Goal: Task Accomplishment & Management: Complete application form

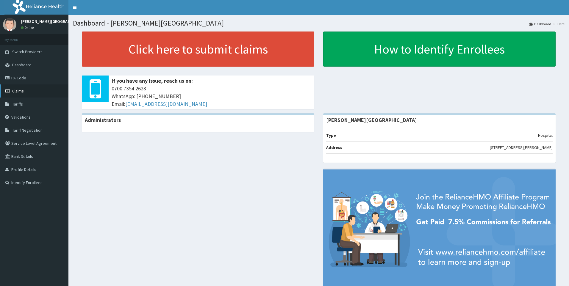
click at [21, 94] on link "Claims" at bounding box center [34, 91] width 68 height 13
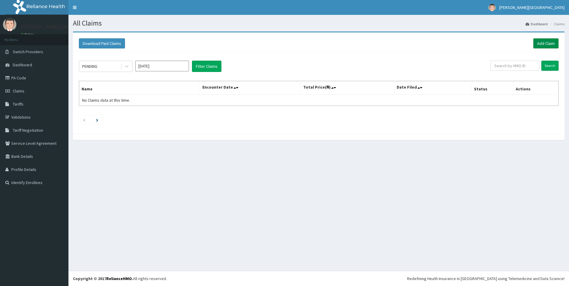
click at [544, 43] on link "Add Claim" at bounding box center [546, 43] width 25 height 10
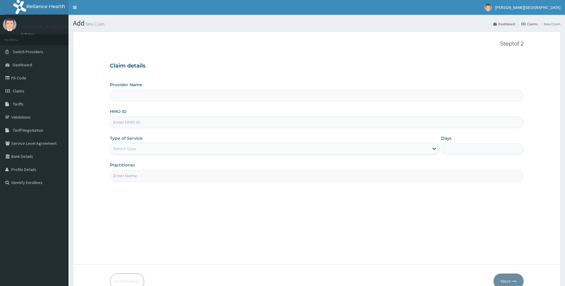
type input "[PERSON_NAME][GEOGRAPHIC_DATA]"
click at [140, 124] on input "HMO ID" at bounding box center [317, 123] width 414 height 12
type input "RSJ/10134/A"
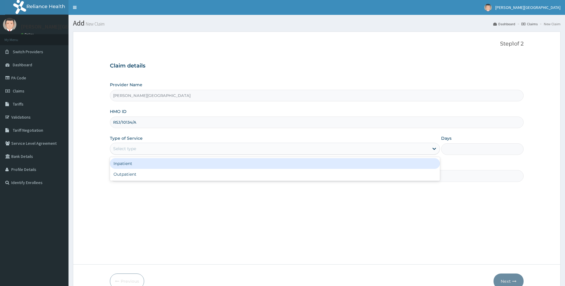
click at [138, 149] on div "Select type" at bounding box center [269, 149] width 319 height 10
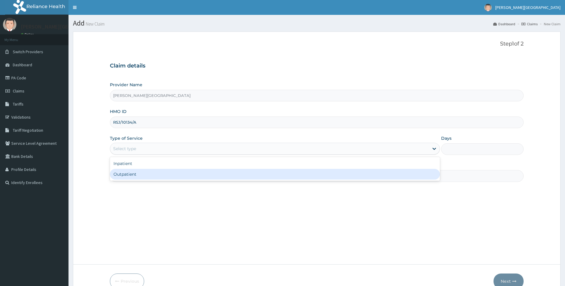
click at [128, 172] on div "Outpatient" at bounding box center [275, 174] width 330 height 11
type input "1"
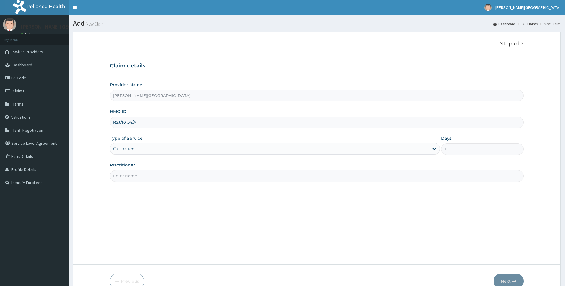
click at [435, 177] on input "Practitioner" at bounding box center [317, 176] width 414 height 12
click at [119, 177] on input "Practitioner" at bounding box center [317, 176] width 414 height 12
click at [149, 177] on input "Practitioner" at bounding box center [317, 176] width 414 height 12
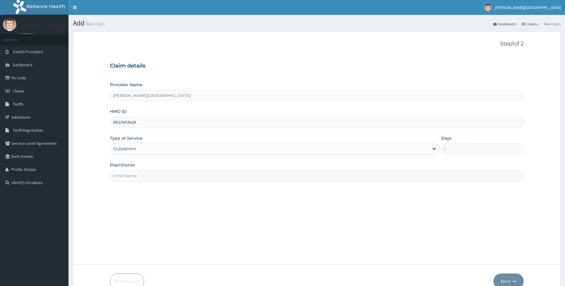
click at [472, 178] on input "Practitioner" at bounding box center [317, 176] width 414 height 12
type input "DR. I. C MONU"
click at [510, 280] on button "Next" at bounding box center [508, 281] width 30 height 15
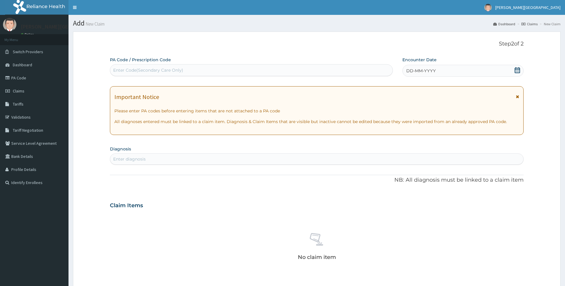
click at [138, 158] on div "Enter diagnosis" at bounding box center [129, 159] width 32 height 6
click at [514, 63] on div "Encounter Date DD-MM-YYYY" at bounding box center [462, 67] width 121 height 20
click at [517, 71] on icon at bounding box center [517, 70] width 6 height 6
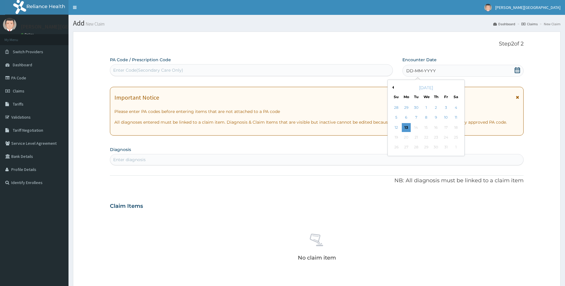
click at [393, 89] on button "Previous Month" at bounding box center [392, 87] width 3 height 3
click at [393, 88] on button "Previous Month" at bounding box center [392, 87] width 3 height 3
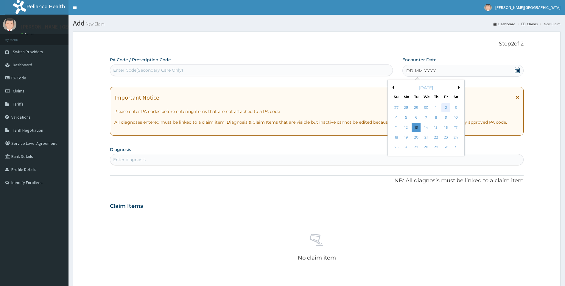
click at [449, 107] on div "2" at bounding box center [445, 107] width 9 height 9
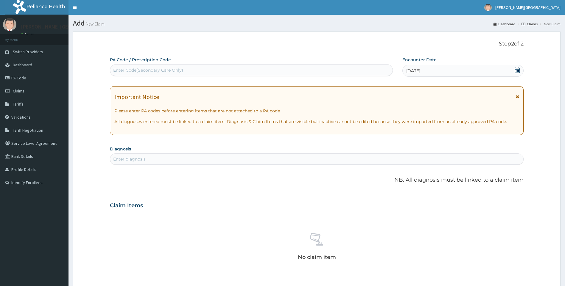
click at [515, 68] on icon at bounding box center [517, 70] width 6 height 6
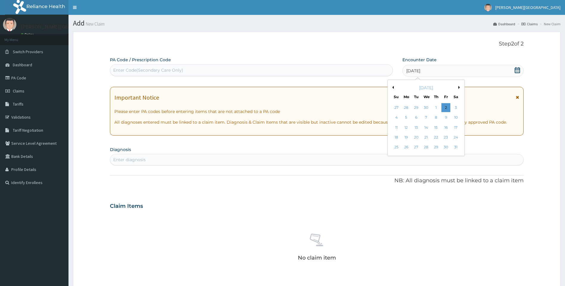
click at [457, 89] on div "May 2025" at bounding box center [426, 88] width 72 height 6
click at [459, 87] on button "Next Month" at bounding box center [459, 87] width 3 height 3
click at [406, 105] on div "2" at bounding box center [406, 107] width 9 height 9
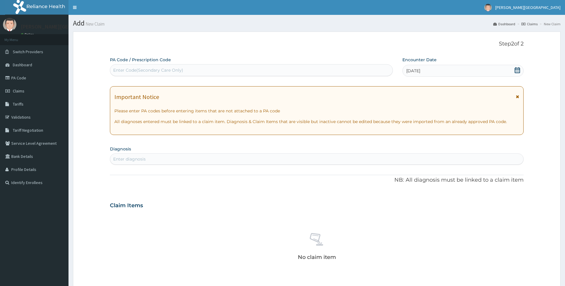
click at [212, 160] on div "Enter diagnosis" at bounding box center [316, 160] width 413 height 10
type input "MALARIA"
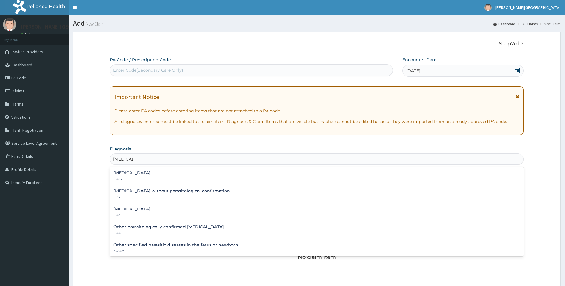
click at [150, 210] on h4 "Malaria, unspecified" at bounding box center [131, 209] width 37 height 4
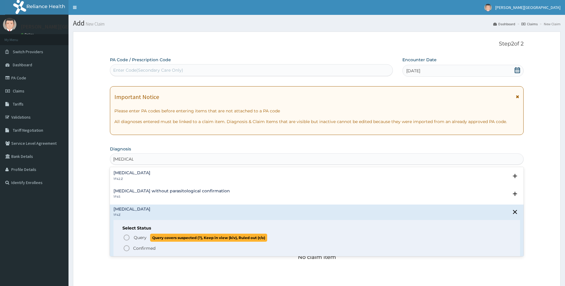
click at [127, 240] on icon "status option query" at bounding box center [126, 237] width 7 height 7
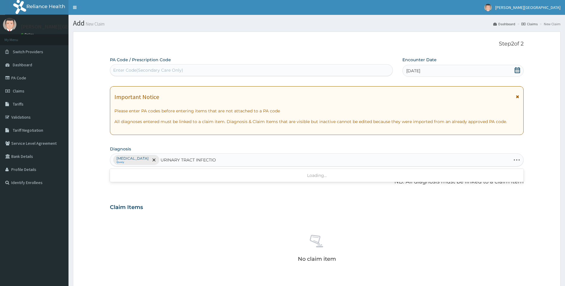
type input "URINARY TRACT INFECTION"
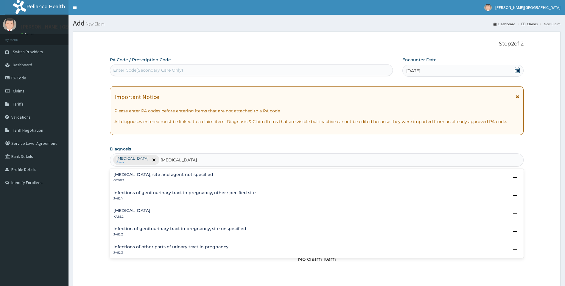
click at [168, 178] on div "Urinary tract infection, site and agent not specified GC08.Z" at bounding box center [163, 178] width 100 height 10
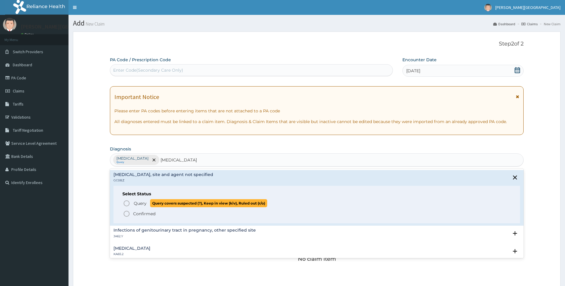
click at [127, 204] on icon "status option query" at bounding box center [126, 203] width 7 height 7
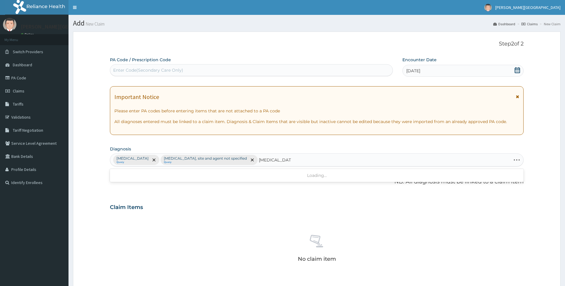
type input "TYPHOID FEVER"
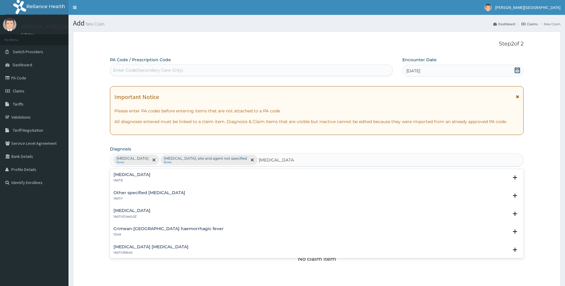
click at [170, 177] on div "Typhoid fever, unspecified 1A07.Z" at bounding box center [316, 178] width 407 height 10
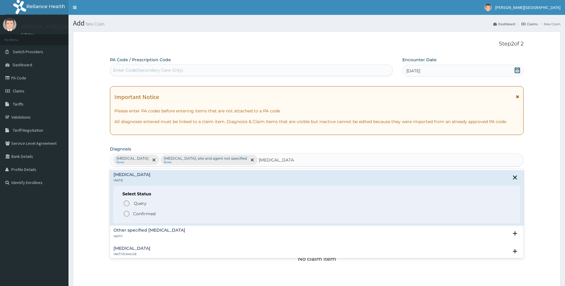
drag, startPoint x: 128, startPoint y: 214, endPoint x: 134, endPoint y: 213, distance: 6.2
click at [129, 214] on icon "status option filled" at bounding box center [126, 214] width 7 height 7
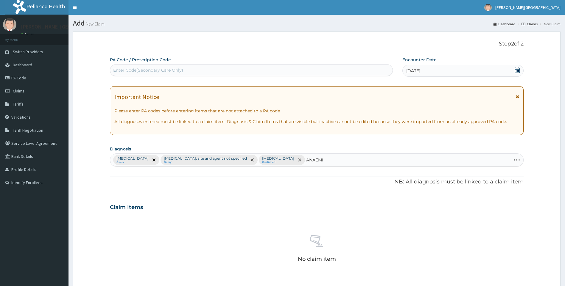
type input "ANAEMIA"
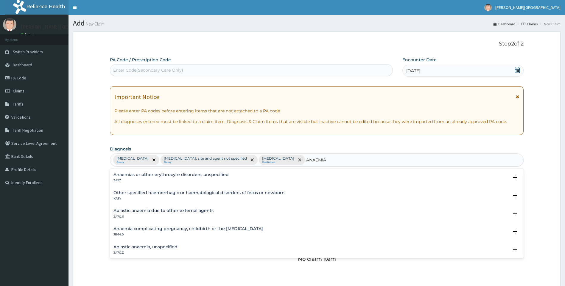
click at [206, 179] on p "3A9Z" at bounding box center [170, 181] width 115 height 4
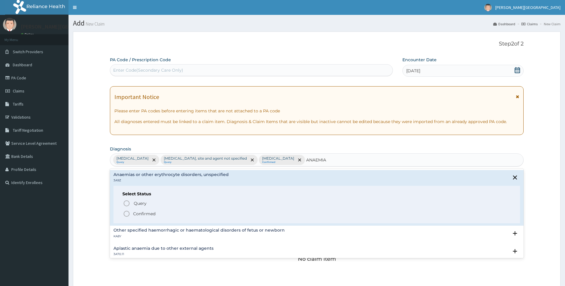
click at [129, 214] on icon "status option filled" at bounding box center [126, 214] width 7 height 7
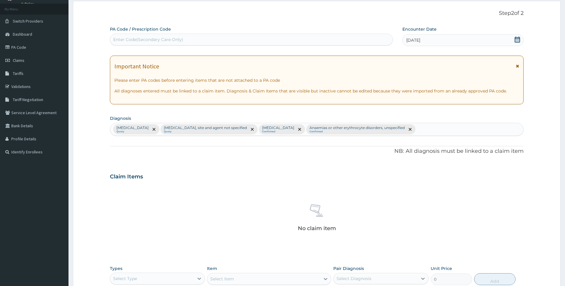
scroll to position [89, 0]
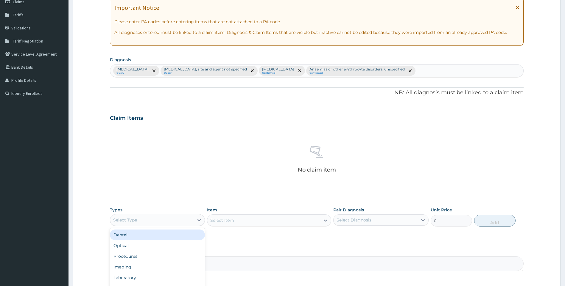
click at [182, 221] on div "Select Type" at bounding box center [152, 221] width 84 height 10
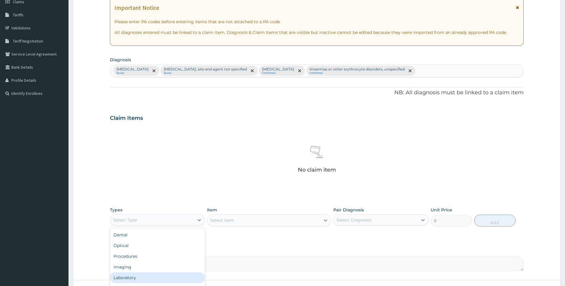
click at [139, 276] on div "Laboratory" at bounding box center [157, 278] width 95 height 11
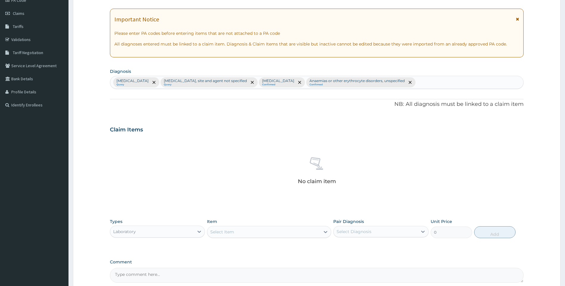
scroll to position [77, 0]
click at [236, 235] on div "Select Item" at bounding box center [263, 233] width 113 height 10
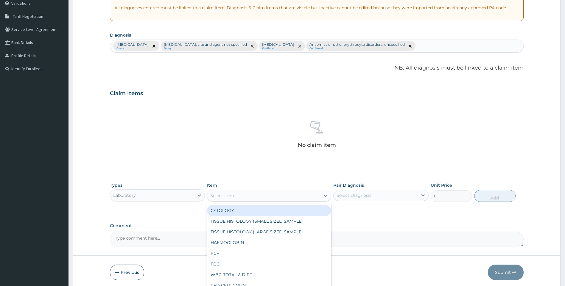
scroll to position [137, 0]
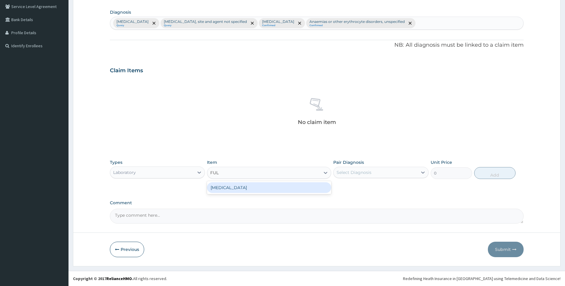
type input "FULL"
click at [252, 188] on div "FULL BLOOD COUNT" at bounding box center [269, 188] width 124 height 11
type input "4000"
click at [364, 172] on div "Select Diagnosis" at bounding box center [353, 173] width 35 height 6
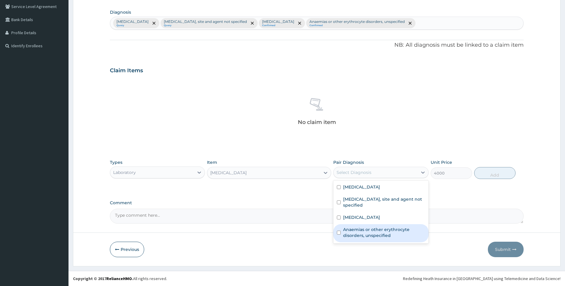
click at [336, 233] on div "Anaemias or other erythrocyte disorders, unspecified" at bounding box center [380, 234] width 95 height 18
checkbox input "true"
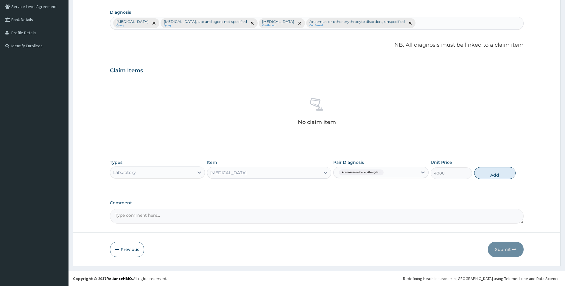
click at [502, 167] on button "Add" at bounding box center [494, 173] width 41 height 12
type input "0"
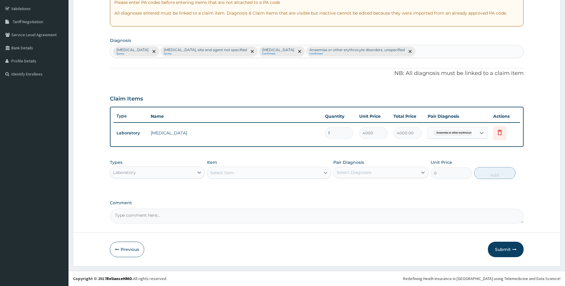
click at [325, 173] on icon at bounding box center [326, 173] width 4 height 2
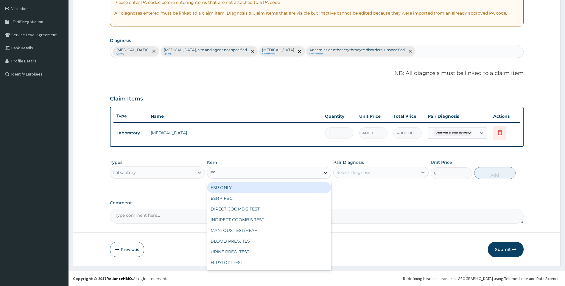
type input "ESR"
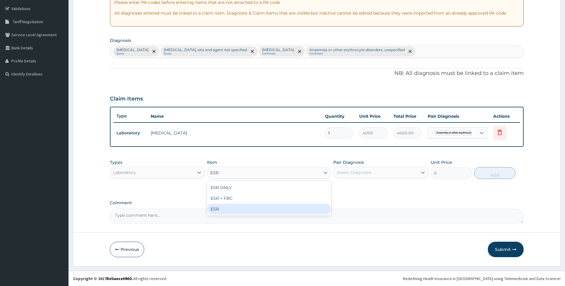
click at [222, 204] on div "ESR" at bounding box center [269, 209] width 124 height 11
type input "3000"
click at [421, 171] on icon at bounding box center [423, 173] width 6 height 6
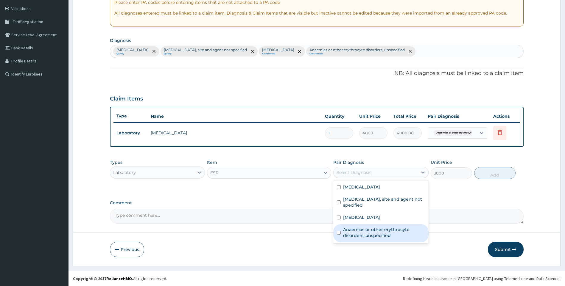
click at [356, 230] on label "Anaemias or other erythrocyte disorders, unspecified" at bounding box center [384, 233] width 82 height 12
checkbox input "true"
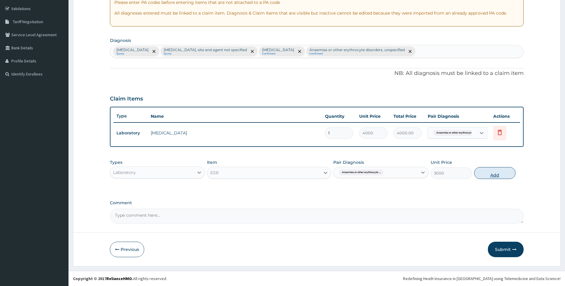
click at [500, 173] on button "Add" at bounding box center [494, 173] width 41 height 12
type input "0"
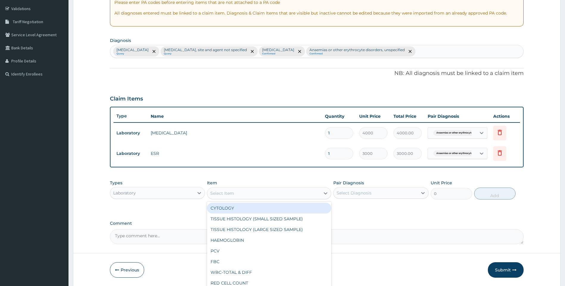
click at [257, 195] on div "Select Item" at bounding box center [263, 194] width 113 height 10
type input "MP"
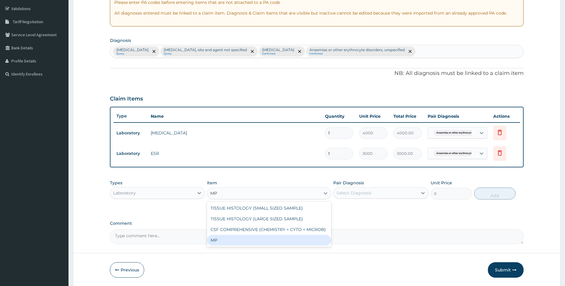
click at [224, 239] on div "MP" at bounding box center [269, 240] width 124 height 11
type input "3000"
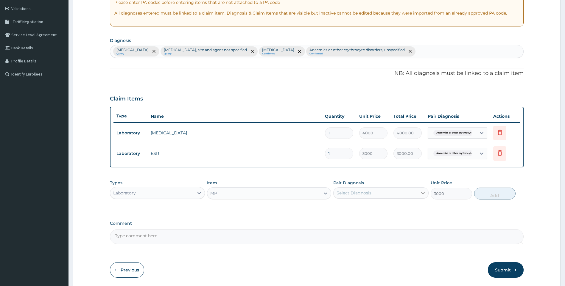
click at [417, 193] on div at bounding box center [422, 193] width 11 height 11
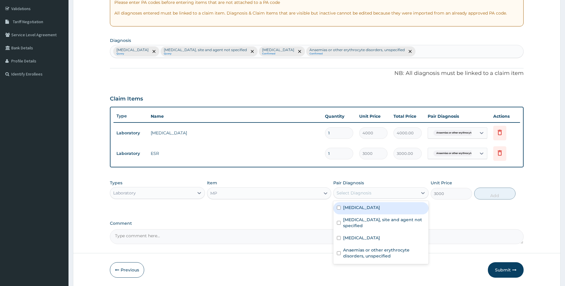
click at [360, 205] on label "Malaria, unspecified" at bounding box center [361, 208] width 37 height 6
checkbox input "true"
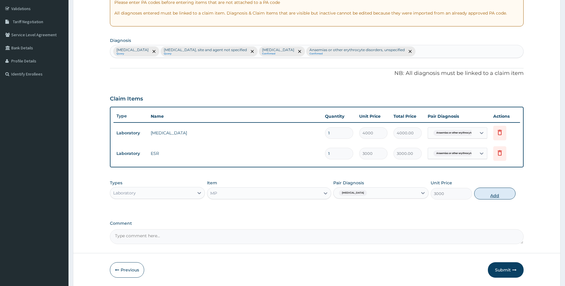
click at [510, 196] on button "Add" at bounding box center [494, 194] width 41 height 12
type input "0"
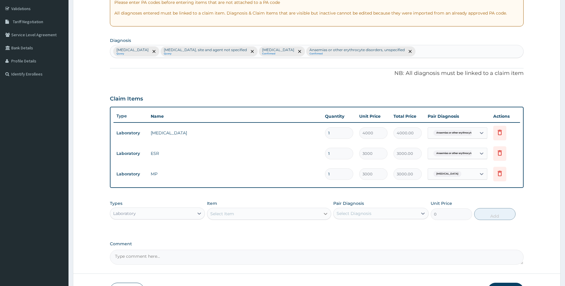
click at [326, 213] on icon at bounding box center [325, 214] width 6 height 6
type input "URINAL"
click at [219, 239] on div "URINALYSIS" at bounding box center [269, 239] width 124 height 11
type input "4000"
click at [401, 213] on div "Select Diagnosis" at bounding box center [375, 214] width 84 height 10
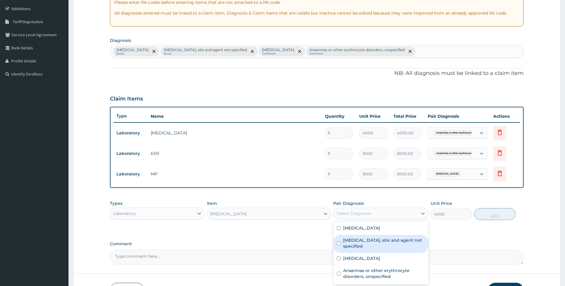
click at [365, 240] on label "Urinary tract infection, site and agent not specified" at bounding box center [384, 244] width 82 height 12
checkbox input "true"
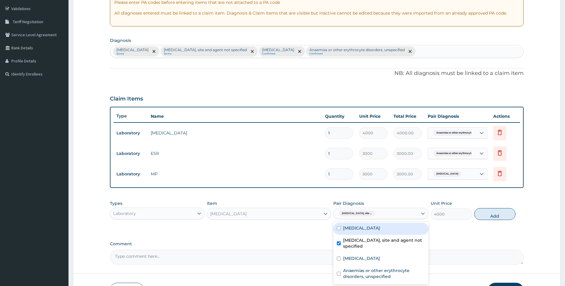
click at [507, 219] on button "Add" at bounding box center [494, 214] width 41 height 12
type input "0"
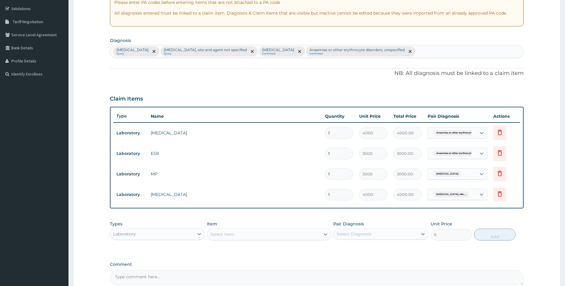
click at [301, 232] on div "Select Item" at bounding box center [263, 235] width 113 height 10
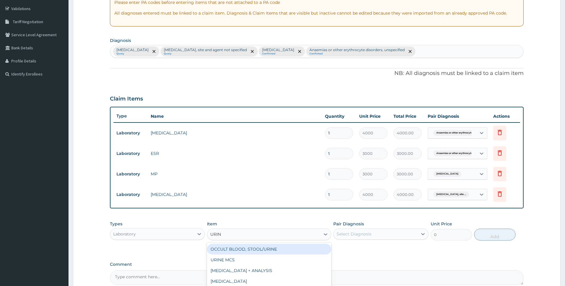
type input "URINE"
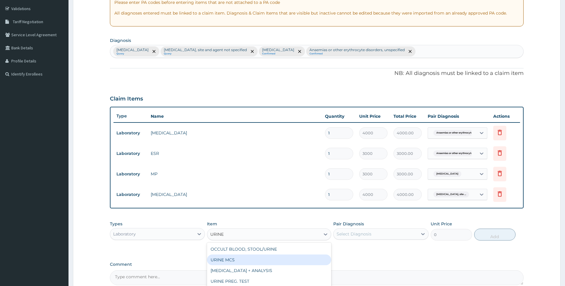
click at [262, 257] on div "URINE MCS" at bounding box center [269, 260] width 124 height 11
type input "1500"
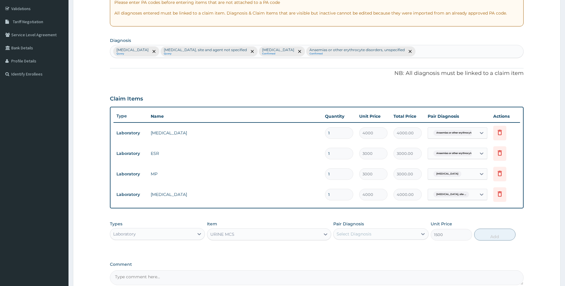
click at [428, 231] on div "Types Laboratory Item option URINE MCS, selected. Select is focused ,type to re…" at bounding box center [317, 231] width 414 height 26
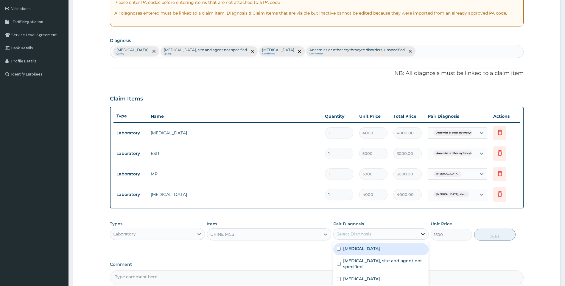
click at [422, 232] on icon at bounding box center [423, 234] width 6 height 6
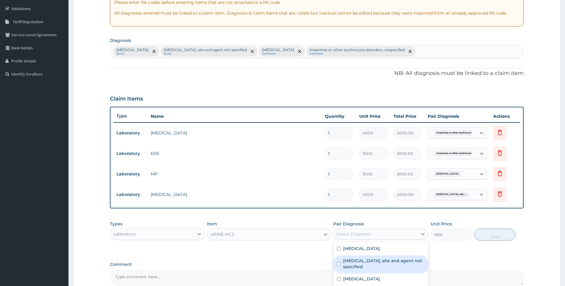
click at [367, 262] on label "Urinary tract infection, site and agent not specified" at bounding box center [384, 264] width 82 height 12
checkbox input "true"
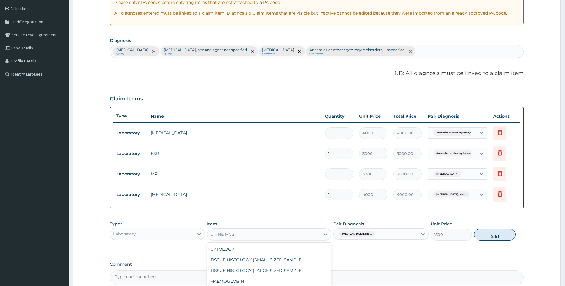
click at [317, 234] on div "URINE MCS" at bounding box center [263, 235] width 113 height 10
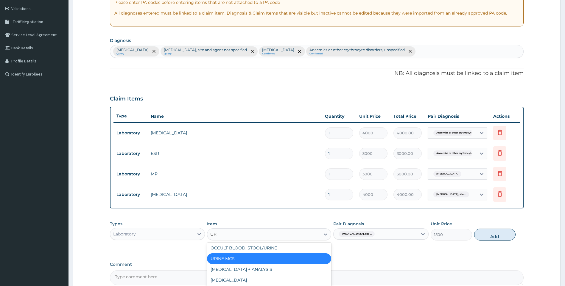
scroll to position [0, 0]
type input "URINE"
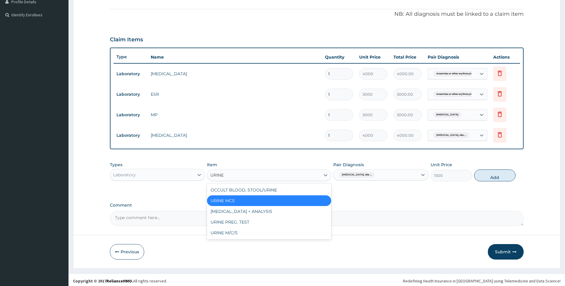
scroll to position [170, 0]
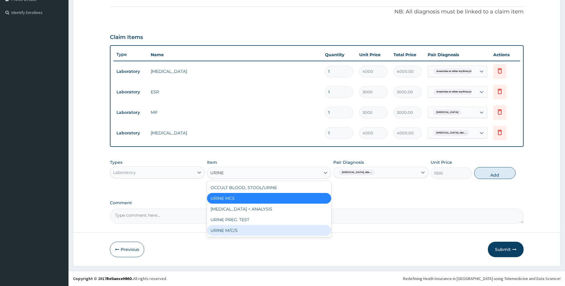
click at [243, 236] on div "URINE M/C/S" at bounding box center [269, 230] width 124 height 11
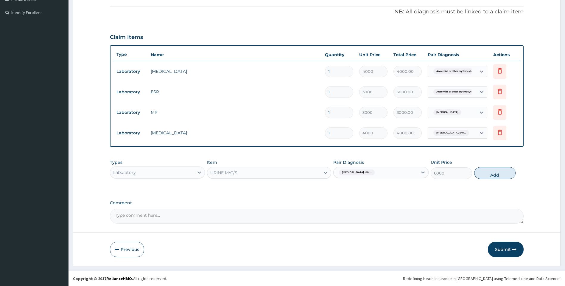
click at [501, 170] on button "Add" at bounding box center [494, 173] width 41 height 12
type input "0"
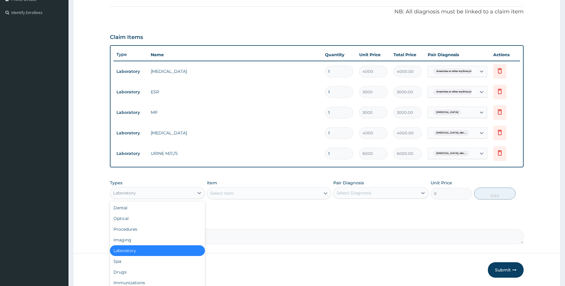
drag, startPoint x: 190, startPoint y: 194, endPoint x: 166, endPoint y: 203, distance: 25.8
click at [191, 194] on div "Laboratory" at bounding box center [152, 193] width 84 height 10
click at [134, 230] on div "Procedures" at bounding box center [157, 229] width 95 height 11
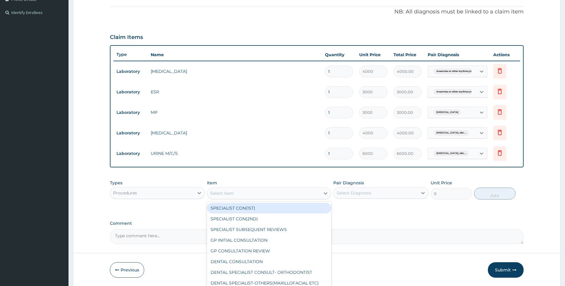
click at [324, 194] on icon at bounding box center [325, 194] width 6 height 6
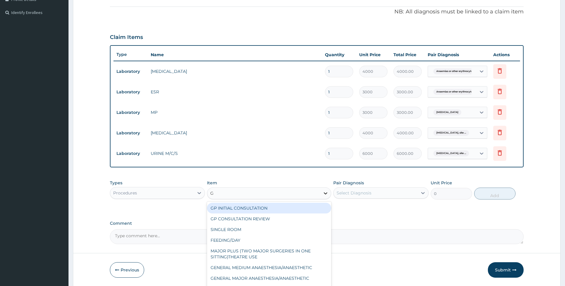
type input "GP"
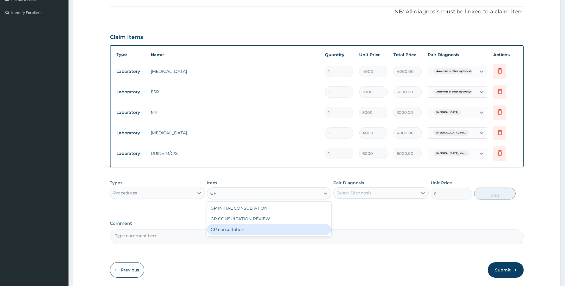
click at [220, 230] on div "GP consultation" at bounding box center [269, 230] width 124 height 11
type input "4000"
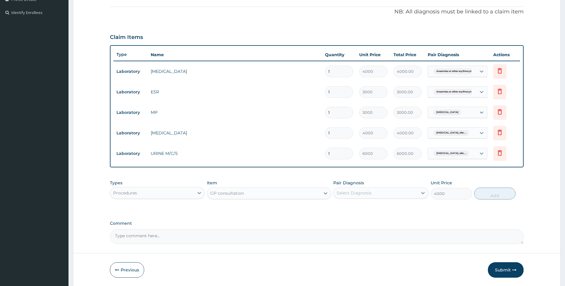
click at [350, 190] on div "Select Diagnosis" at bounding box center [353, 193] width 35 height 6
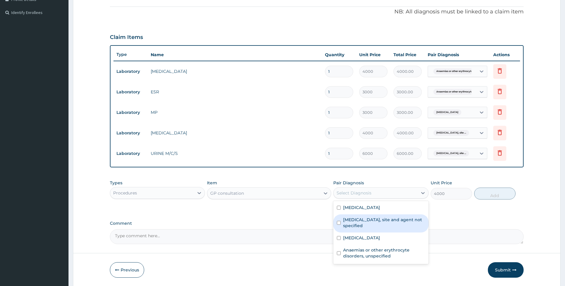
click at [356, 224] on label "Urinary tract infection, site and agent not specified" at bounding box center [384, 223] width 82 height 12
checkbox input "true"
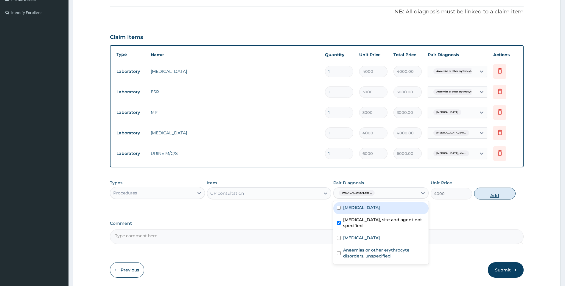
click at [490, 191] on button "Add" at bounding box center [494, 194] width 41 height 12
type input "0"
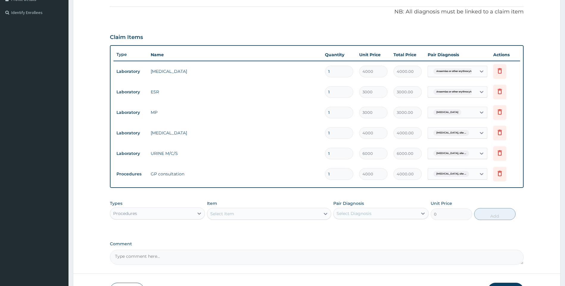
click at [194, 215] on div "Procedures" at bounding box center [152, 214] width 84 height 10
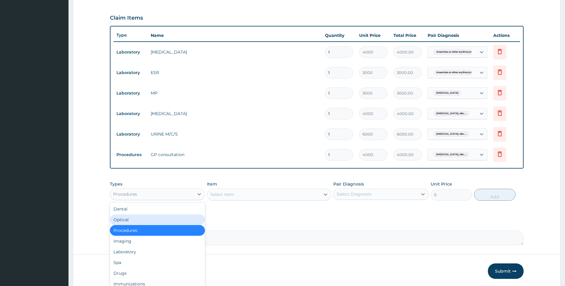
scroll to position [211, 0]
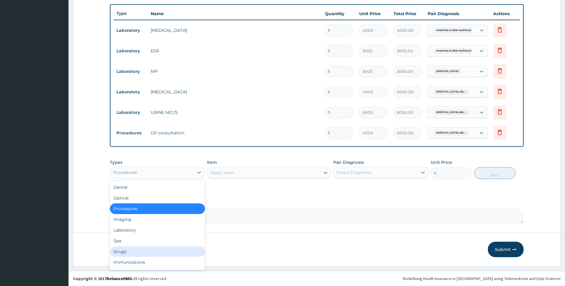
click at [122, 253] on div "Drugs" at bounding box center [157, 252] width 95 height 11
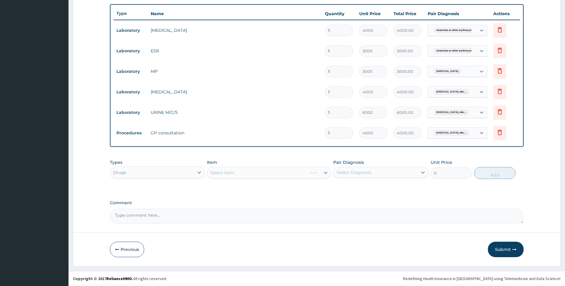
click at [323, 173] on div "Select Item" at bounding box center [269, 173] width 124 height 12
click at [327, 173] on div "Select Item" at bounding box center [269, 173] width 124 height 12
click at [311, 174] on div "Select Item" at bounding box center [263, 173] width 113 height 10
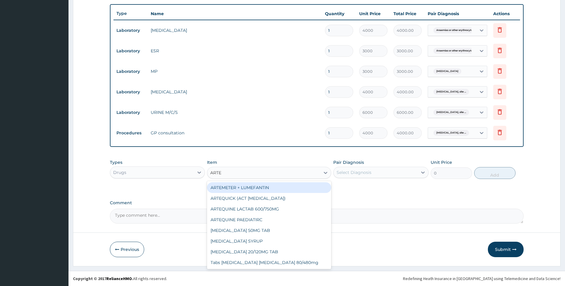
type input "ARTEM"
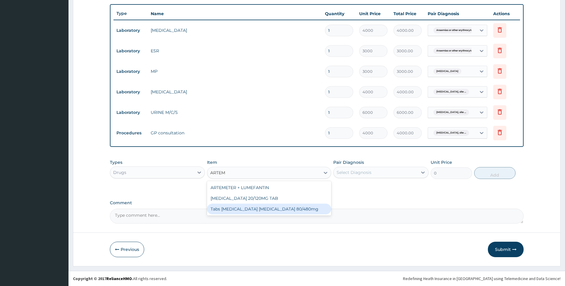
click at [287, 211] on div "Tabs Artemether lumefantrine 80/480mg" at bounding box center [269, 209] width 124 height 11
type input "2600"
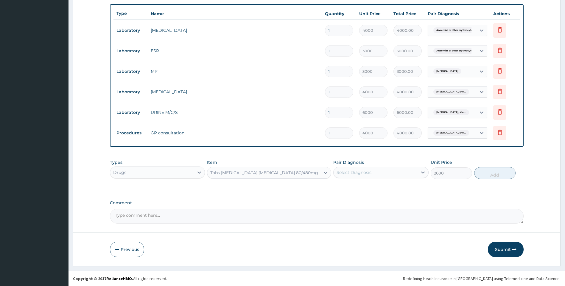
click at [373, 176] on div "Select Diagnosis" at bounding box center [375, 173] width 84 height 10
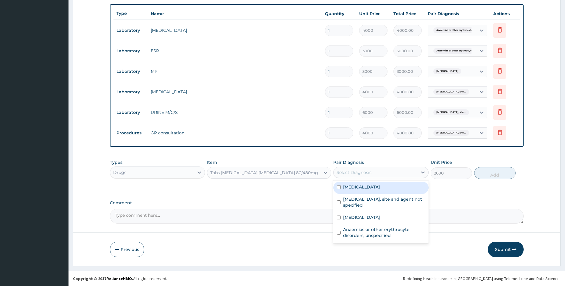
click at [366, 191] on div "Malaria, unspecified" at bounding box center [380, 188] width 95 height 12
checkbox input "true"
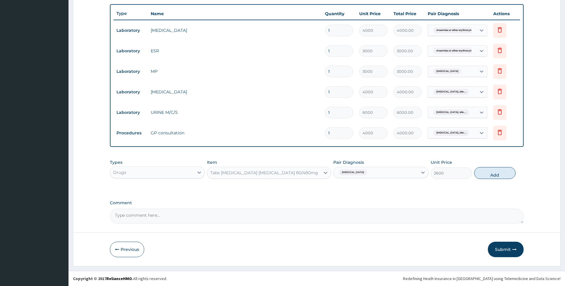
click at [498, 173] on button "Add" at bounding box center [494, 173] width 41 height 12
type input "0"
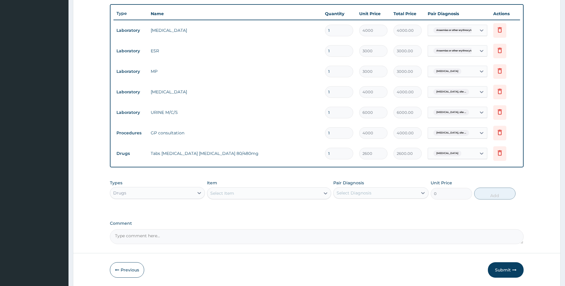
click at [262, 192] on div "Select Item" at bounding box center [263, 194] width 113 height 10
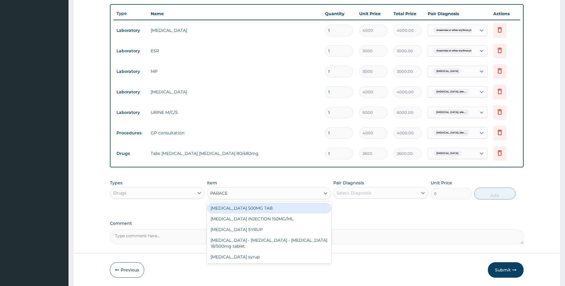
type input "PARACET"
click at [257, 206] on div "PARACETAMOL 500MG TAB" at bounding box center [269, 208] width 124 height 11
type input "20"
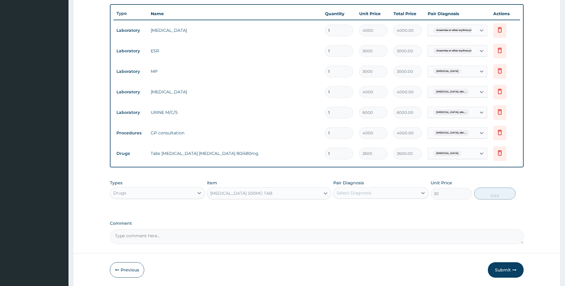
click at [368, 193] on div "Select Diagnosis" at bounding box center [353, 193] width 35 height 6
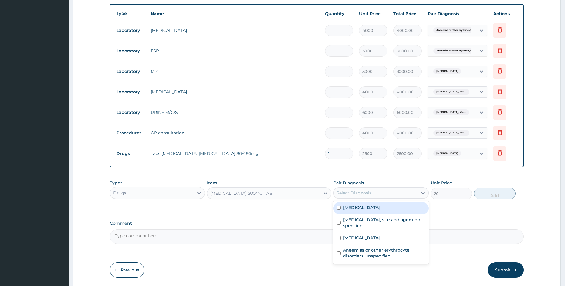
drag, startPoint x: 369, startPoint y: 205, endPoint x: 388, endPoint y: 206, distance: 18.5
click at [370, 205] on label "Malaria, unspecified" at bounding box center [361, 208] width 37 height 6
checkbox input "true"
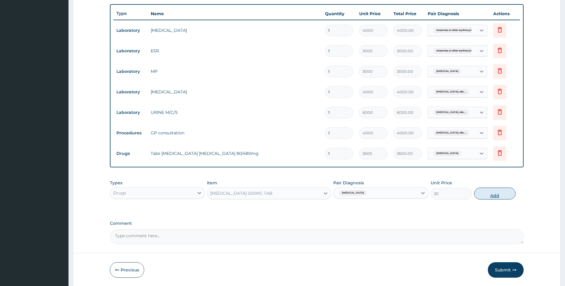
click at [490, 194] on button "Add" at bounding box center [494, 194] width 41 height 12
type input "0"
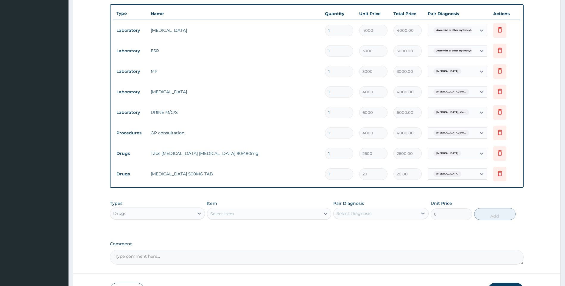
type input "18"
type input "360.00"
type input "18"
click at [234, 213] on div "Select Item" at bounding box center [263, 214] width 113 height 10
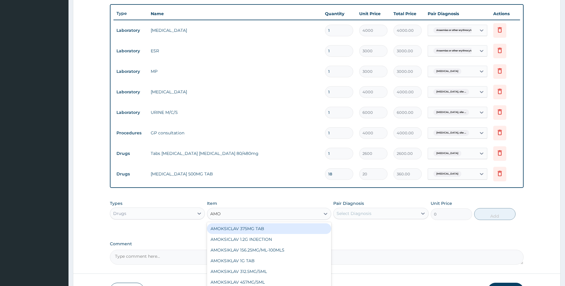
type input "AMOX"
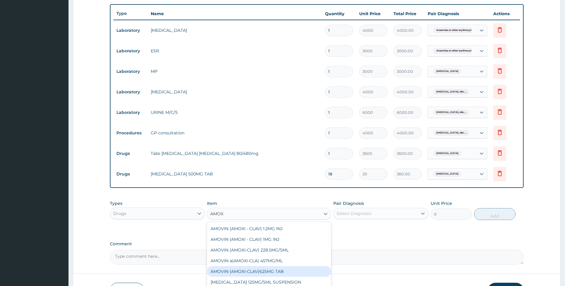
click at [273, 276] on div "AMOVIN (AMOXI-CLAV)625MG TAB" at bounding box center [269, 271] width 124 height 11
type input "165"
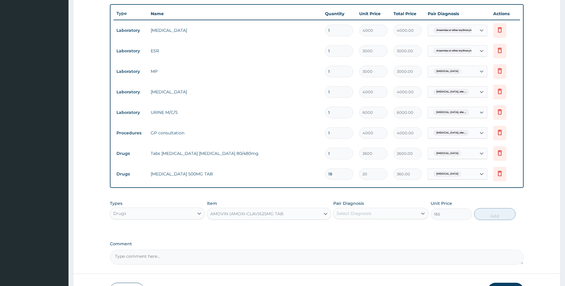
click at [415, 213] on div "Select Diagnosis" at bounding box center [375, 214] width 84 height 10
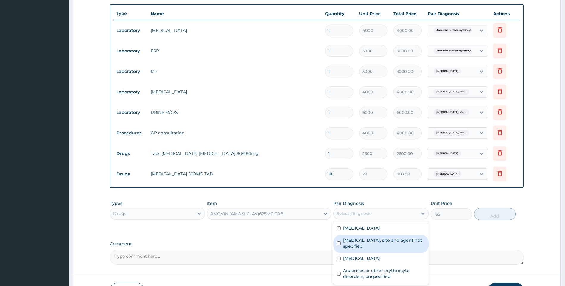
click at [372, 245] on label "Urinary tract infection, site and agent not specified" at bounding box center [384, 244] width 82 height 12
checkbox input "true"
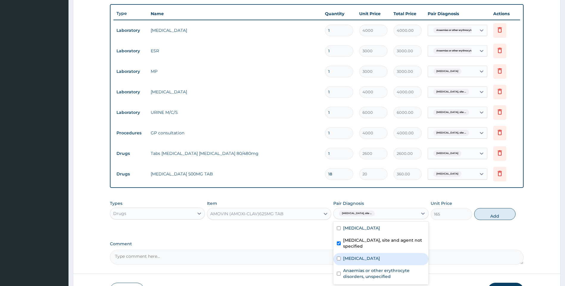
click at [363, 260] on label "Typhoid fever, unspecified" at bounding box center [361, 259] width 37 height 6
checkbox input "true"
click at [485, 214] on button "Add" at bounding box center [494, 214] width 41 height 12
type input "0"
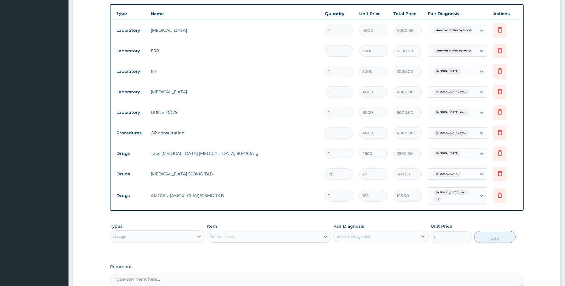
click at [344, 198] on input "1" at bounding box center [339, 196] width 28 height 12
type input "14"
type input "2310.00"
type input "14"
click at [259, 237] on div "Select Item" at bounding box center [263, 237] width 113 height 10
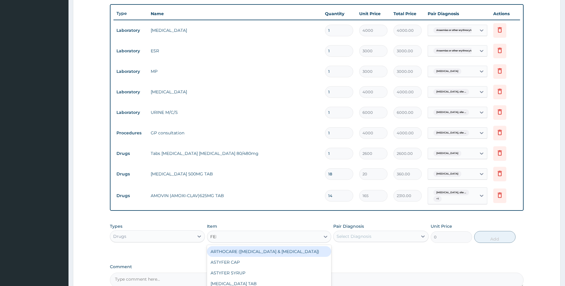
type input "FERR"
click at [269, 252] on div "FERROUS SULPHATE 200MG TAB" at bounding box center [269, 252] width 124 height 11
type input "13"
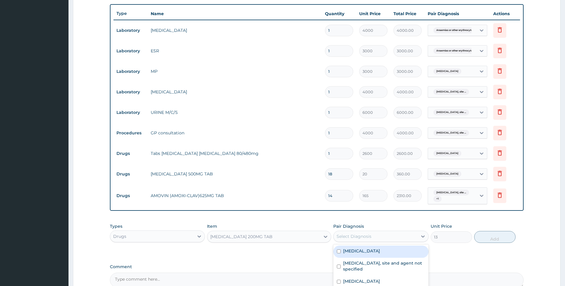
click at [356, 237] on div "Select Diagnosis" at bounding box center [353, 237] width 35 height 6
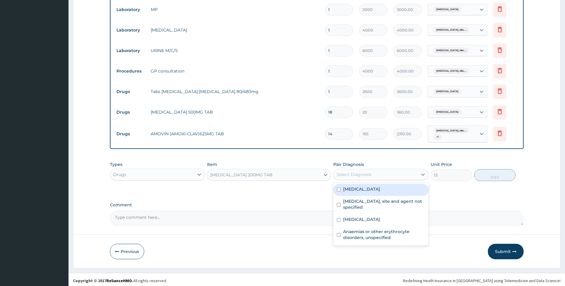
scroll to position [275, 0]
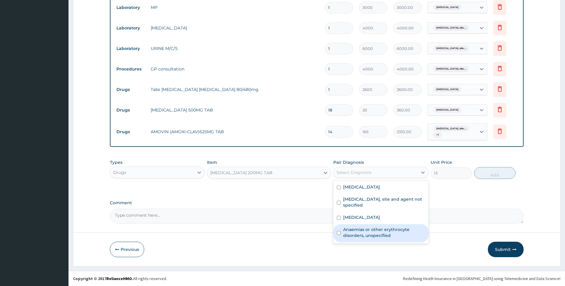
drag, startPoint x: 381, startPoint y: 227, endPoint x: 419, endPoint y: 208, distance: 42.9
click at [381, 227] on div "Anaemias or other erythrocyte disorders, unspecified" at bounding box center [380, 234] width 95 height 18
checkbox input "true"
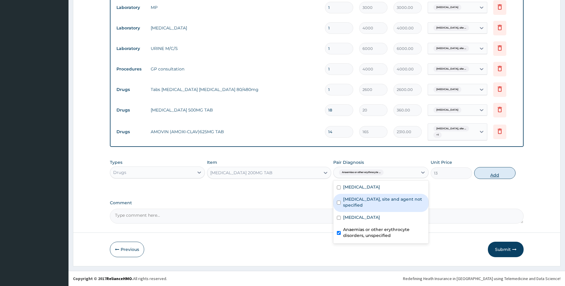
click at [496, 174] on button "Add" at bounding box center [494, 173] width 41 height 12
type input "0"
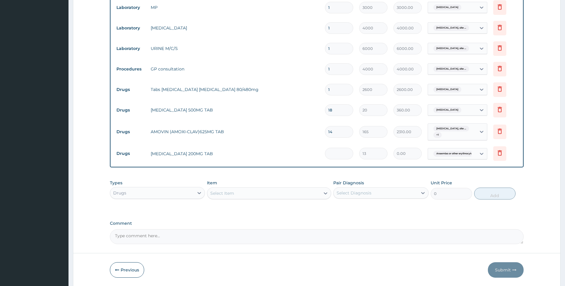
type input "0.00"
type input "4"
type input "52.00"
type input "42"
type input "546.00"
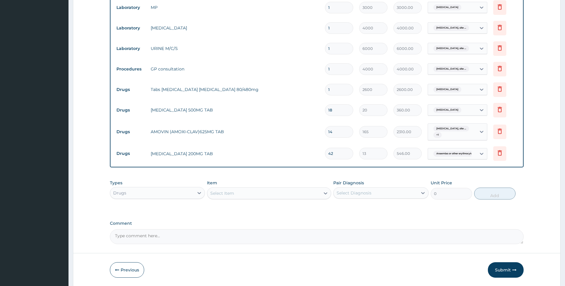
type input "42"
click at [288, 194] on div "Select Item" at bounding box center [263, 194] width 113 height 10
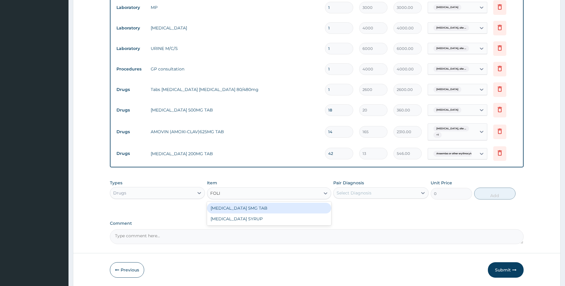
type input "FOLIC"
click at [255, 208] on div "FOLIC ACID 5MG TAB" at bounding box center [269, 208] width 124 height 11
type input "13"
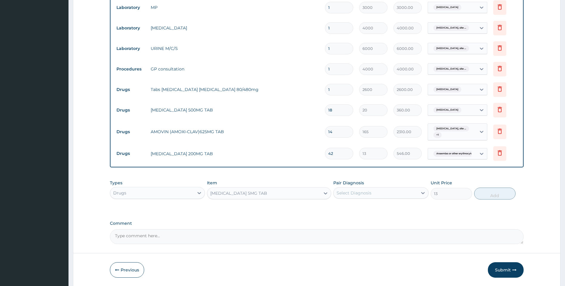
click at [384, 192] on div "Select Diagnosis" at bounding box center [375, 193] width 84 height 10
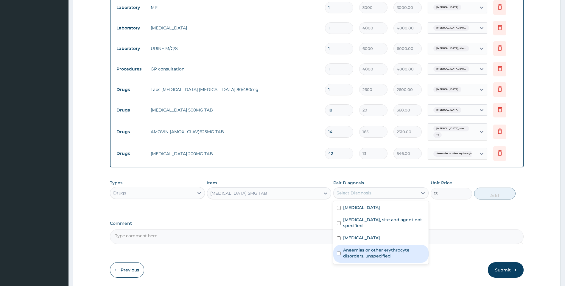
click at [353, 263] on div "Anaemias or other erythrocyte disorders, unspecified" at bounding box center [380, 254] width 95 height 18
checkbox input "true"
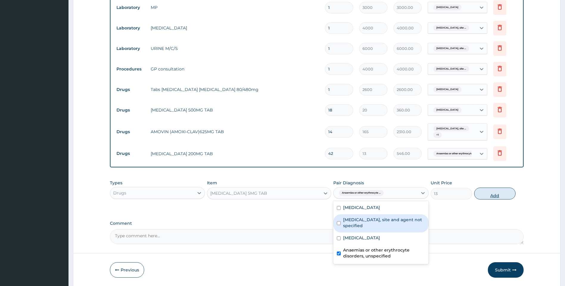
click at [497, 192] on button "Add" at bounding box center [494, 194] width 41 height 12
type input "0"
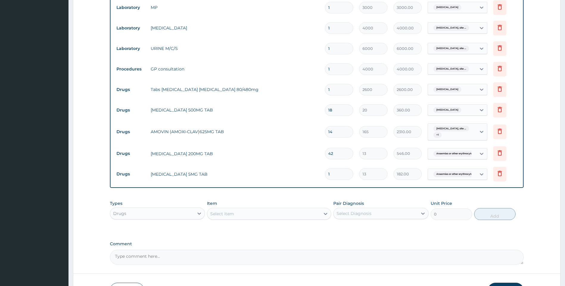
type input "14"
type input "182.00"
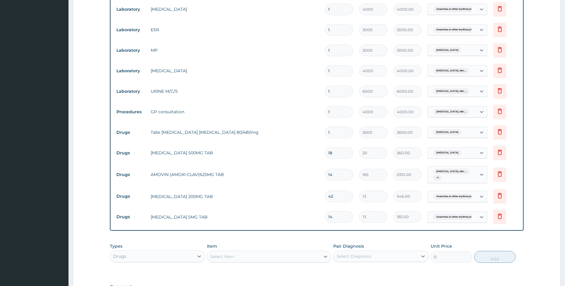
scroll to position [317, 0]
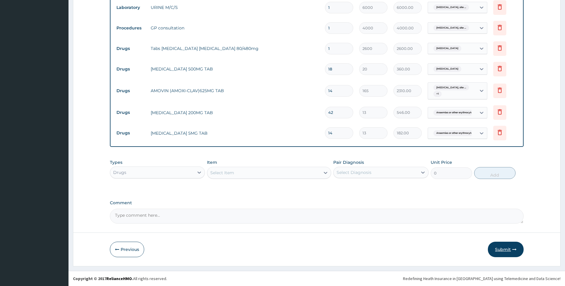
type input "14"
click at [503, 246] on button "Submit" at bounding box center [506, 249] width 36 height 15
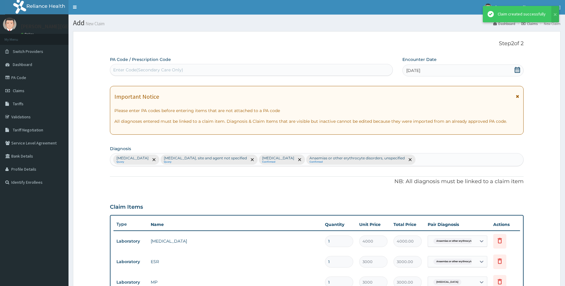
scroll to position [0, 0]
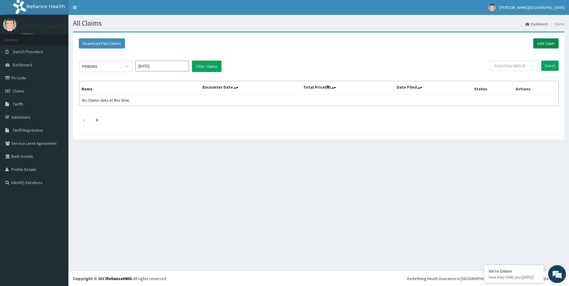
click at [548, 41] on link "Add Claim" at bounding box center [546, 43] width 25 height 10
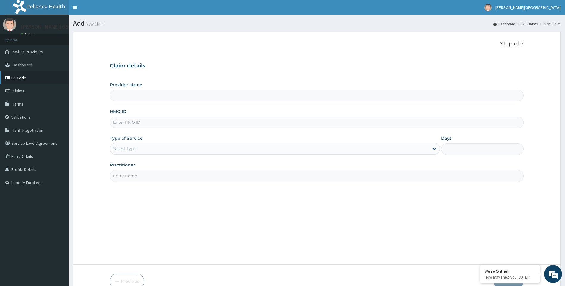
click at [23, 77] on link "PA Code" at bounding box center [34, 77] width 68 height 13
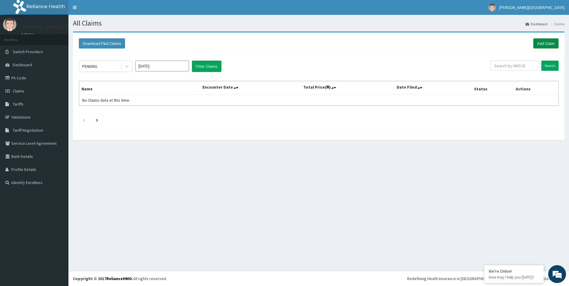
click at [543, 42] on link "Add Claim" at bounding box center [546, 43] width 25 height 10
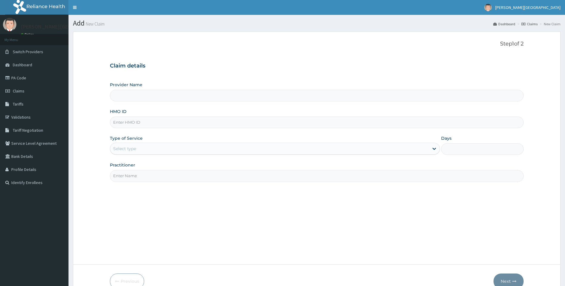
click at [152, 122] on input "HMO ID" at bounding box center [317, 123] width 414 height 12
type input "RSJ"
type input "[PERSON_NAME][GEOGRAPHIC_DATA]"
type input "RSJ/10134A"
click at [120, 149] on div "Select type" at bounding box center [124, 149] width 23 height 6
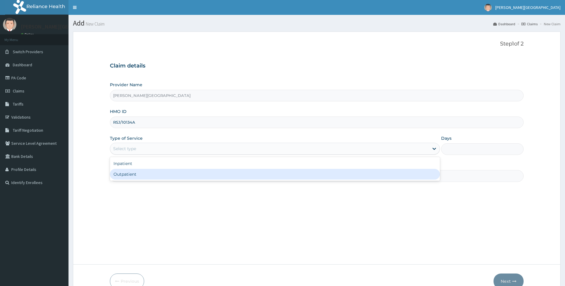
click at [123, 172] on div "Outpatient" at bounding box center [275, 174] width 330 height 11
type input "1"
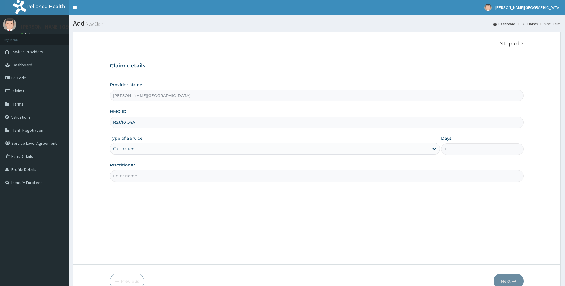
click at [123, 172] on input "Practitioner" at bounding box center [317, 176] width 414 height 12
type input "DR. I . C .MONU"
click at [513, 280] on icon "button" at bounding box center [514, 282] width 4 height 4
type input "RSJ/10134/A"
click at [503, 277] on button "Next" at bounding box center [508, 281] width 30 height 15
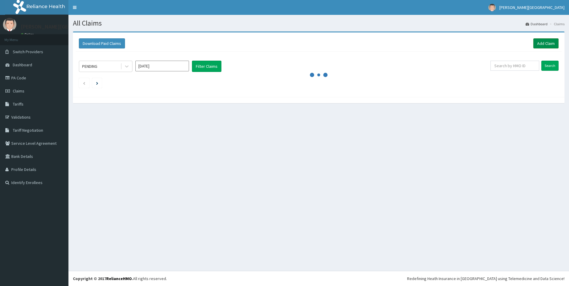
click at [548, 41] on link "Add Claim" at bounding box center [546, 43] width 25 height 10
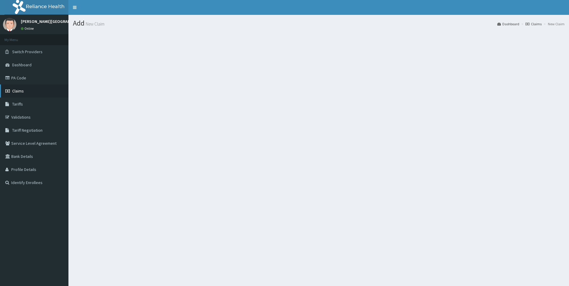
click at [26, 91] on link "Claims" at bounding box center [34, 91] width 68 height 13
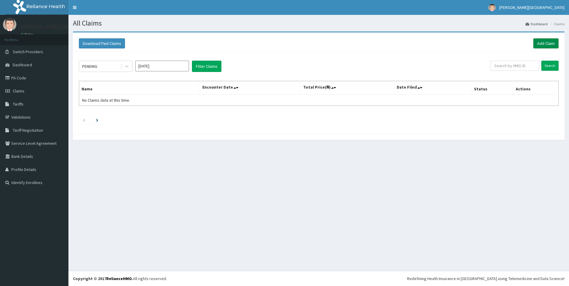
click at [546, 44] on link "Add Claim" at bounding box center [546, 43] width 25 height 10
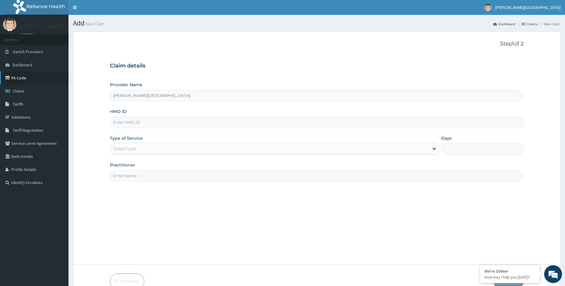
click at [22, 76] on link "PA Code" at bounding box center [34, 77] width 68 height 13
